Goal: Complete application form: Complete application form

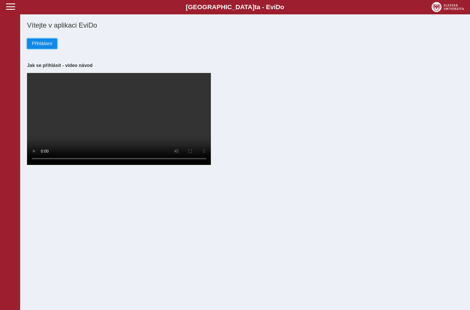
click at [43, 42] on span "Přihlášení" at bounding box center [42, 43] width 20 height 5
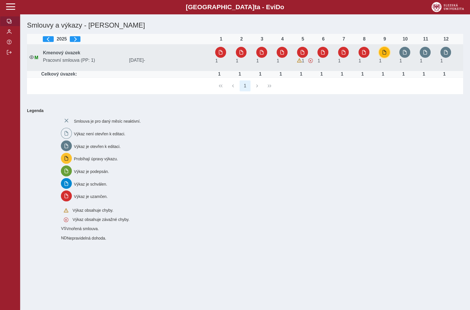
click at [384, 53] on span "button" at bounding box center [384, 52] width 5 height 5
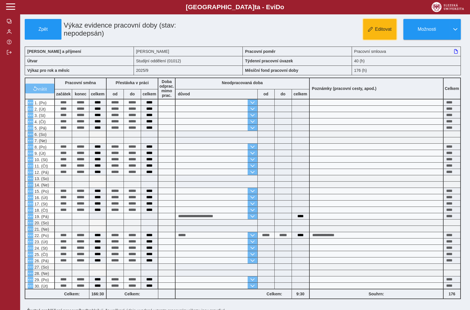
click at [381, 29] on span "Editovat" at bounding box center [383, 29] width 17 height 5
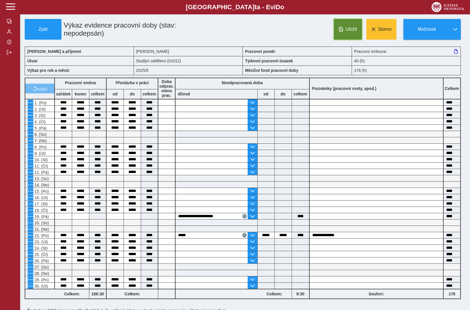
click at [346, 27] on span "Uložit" at bounding box center [350, 29] width 11 height 5
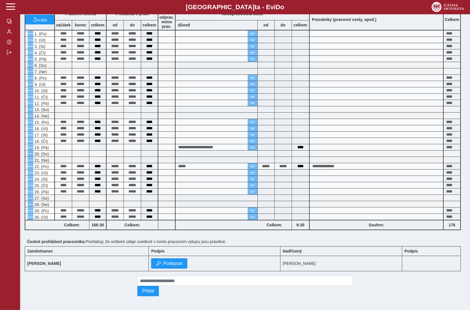
scroll to position [71, 0]
click at [175, 261] on span "Podepsat" at bounding box center [173, 263] width 20 height 5
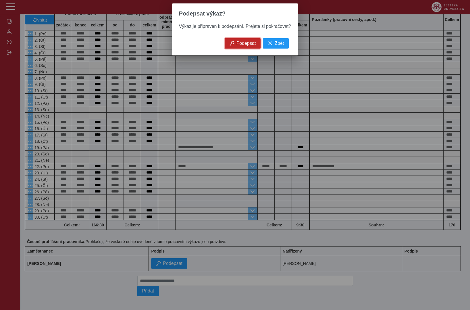
click at [246, 46] on span "Podepsat" at bounding box center [246, 43] width 20 height 5
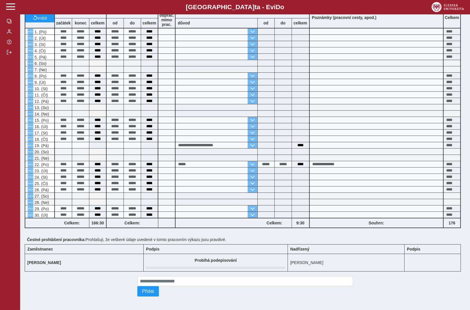
scroll to position [0, 0]
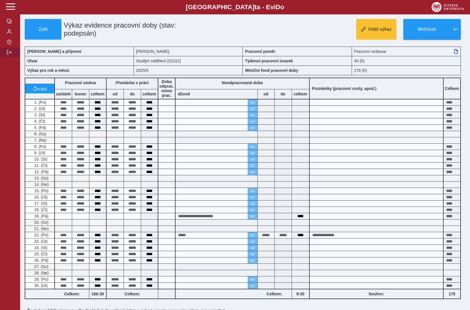
click at [9, 55] on span "button" at bounding box center [9, 52] width 5 height 5
